Goal: Task Accomplishment & Management: Manage account settings

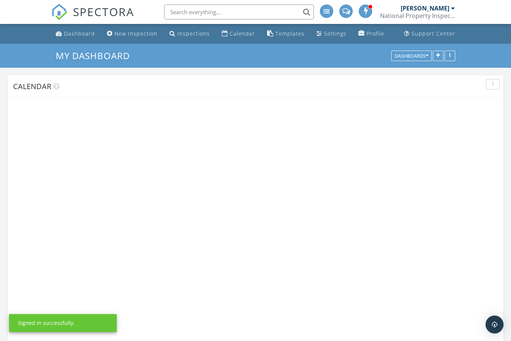
scroll to position [662, 511]
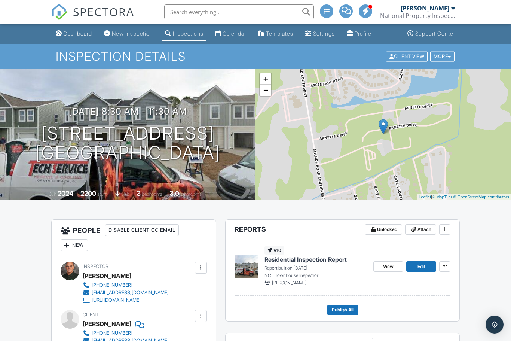
click at [425, 264] on span "Edit" at bounding box center [421, 265] width 8 height 7
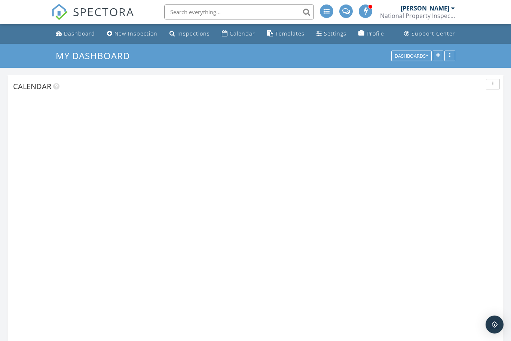
scroll to position [662, 511]
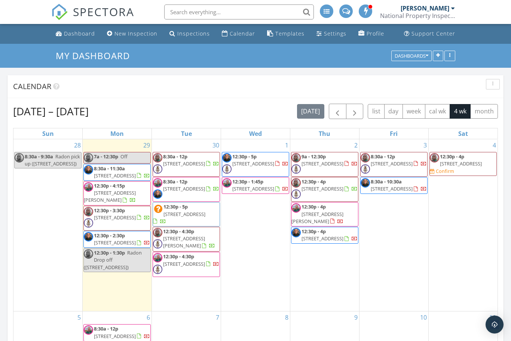
click at [336, 112] on span "button" at bounding box center [337, 111] width 9 height 9
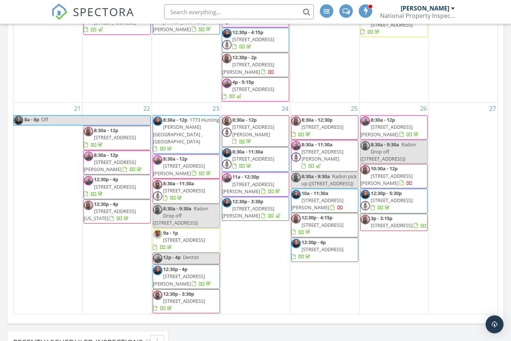
scroll to position [174, 0]
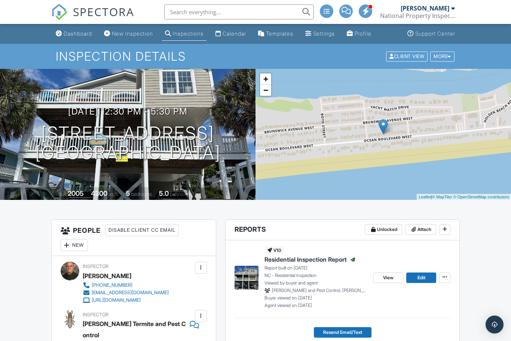
click at [425, 276] on span "Edit" at bounding box center [421, 277] width 8 height 7
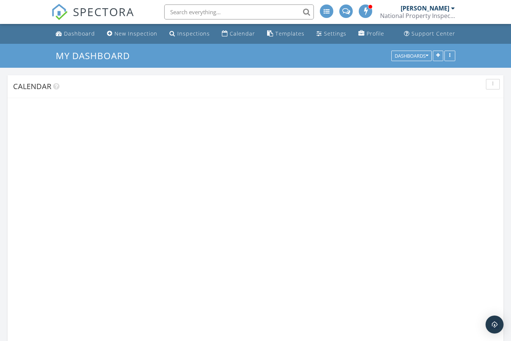
scroll to position [662, 511]
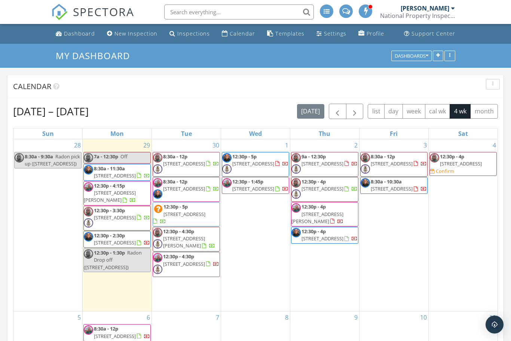
click at [84, 32] on div "Dashboard" at bounding box center [79, 33] width 31 height 7
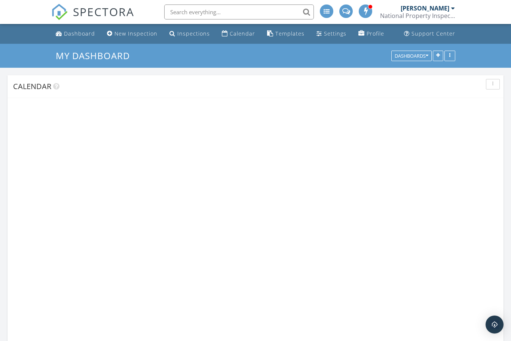
scroll to position [662, 511]
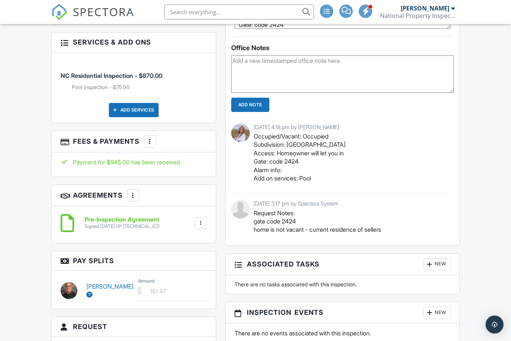
scroll to position [555, 0]
click at [93, 285] on link "[PERSON_NAME]" at bounding box center [109, 291] width 47 height 16
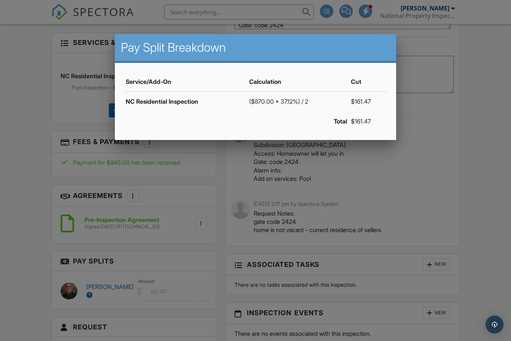
click at [489, 201] on div at bounding box center [255, 176] width 511 height 426
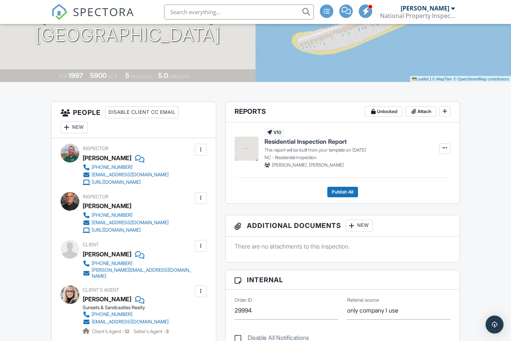
scroll to position [0, 0]
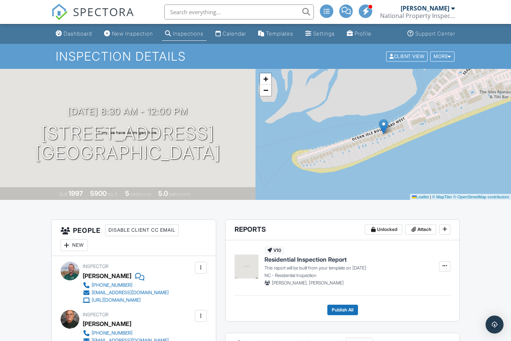
click at [78, 34] on div "Dashboard" at bounding box center [78, 33] width 28 height 6
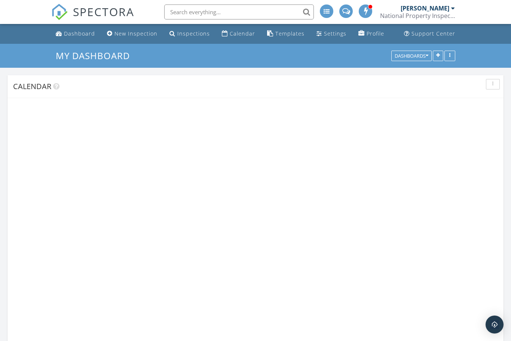
scroll to position [662, 511]
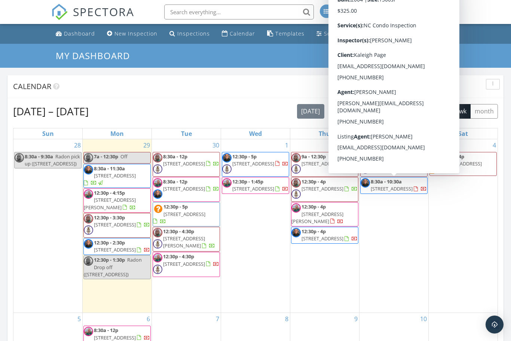
click at [421, 190] on span "8:30a - 10:30a 600 W Brunswick St 1&2, Southport 28461" at bounding box center [393, 185] width 67 height 15
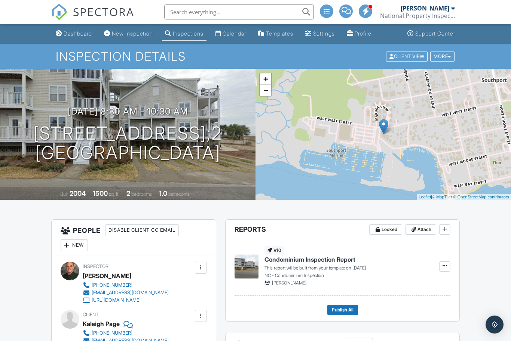
click at [69, 34] on div "Dashboard" at bounding box center [78, 33] width 28 height 6
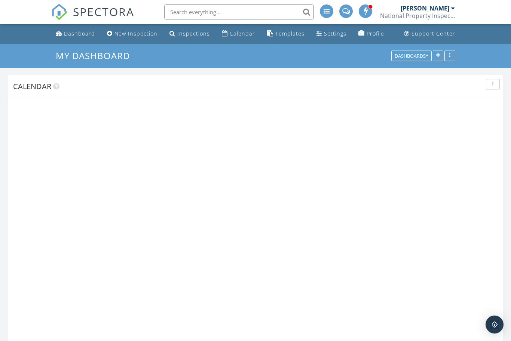
scroll to position [662, 511]
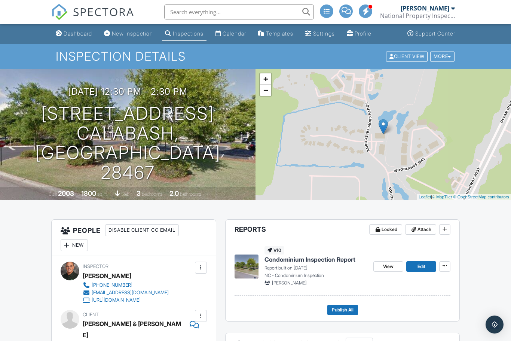
click at [82, 34] on div "Dashboard" at bounding box center [78, 33] width 28 height 6
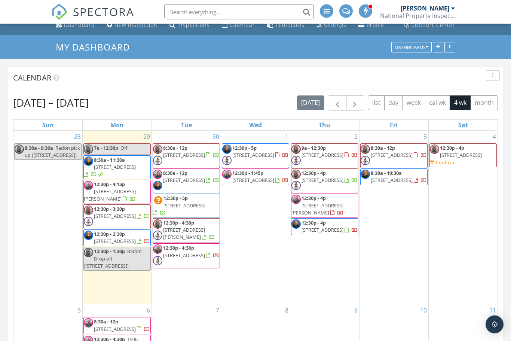
scroll to position [9, 0]
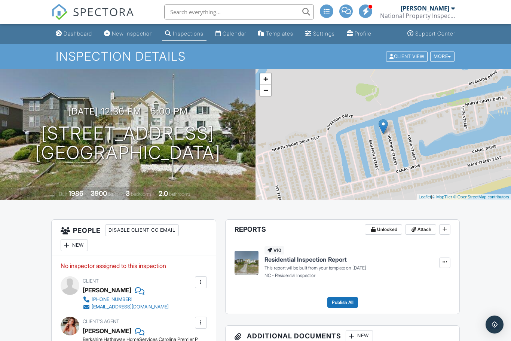
click at [83, 33] on div "Dashboard" at bounding box center [78, 33] width 28 height 6
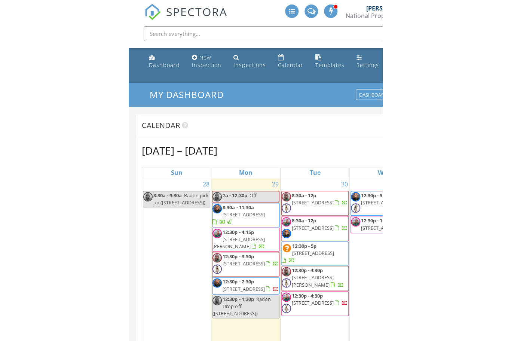
scroll to position [662, 511]
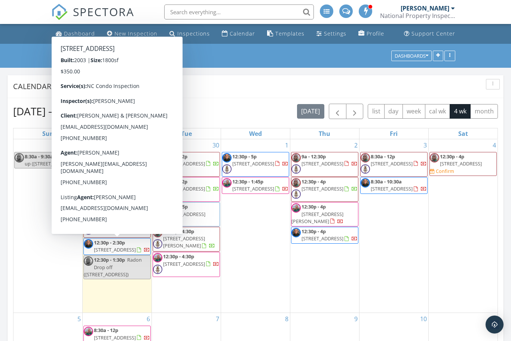
click at [142, 251] on span "12:30p - 2:30p 260 S Crow Creek Dr 19, Calabash 28467" at bounding box center [117, 246] width 67 height 15
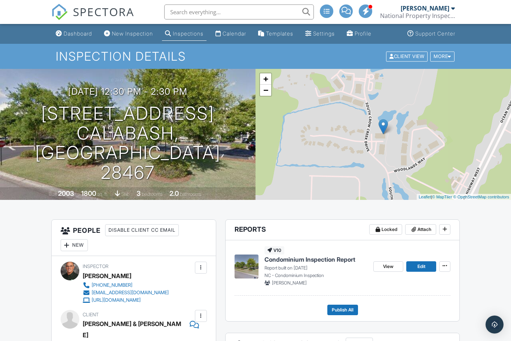
click at [86, 35] on div "Dashboard" at bounding box center [78, 33] width 28 height 6
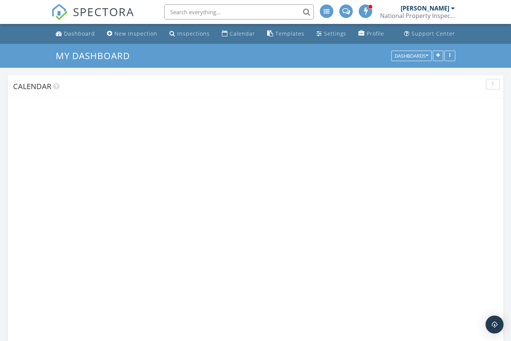
scroll to position [662, 511]
